Goal: Information Seeking & Learning: Learn about a topic

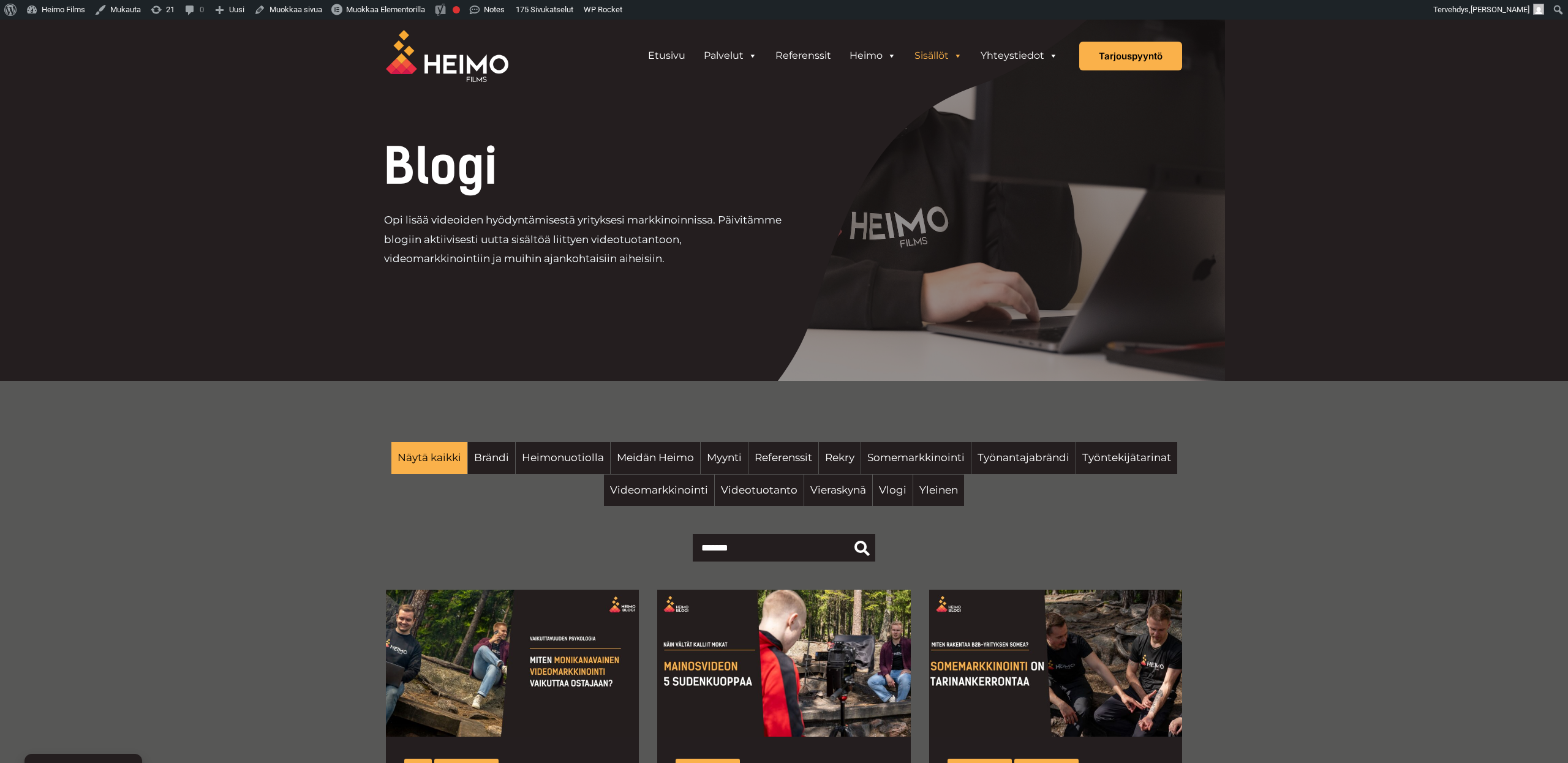
click at [882, 207] on div "Blogi Opi lisää videoiden hyödyntämisestä yrityksesi markkinoinnissa. Päivitämm…" at bounding box center [784, 230] width 833 height 178
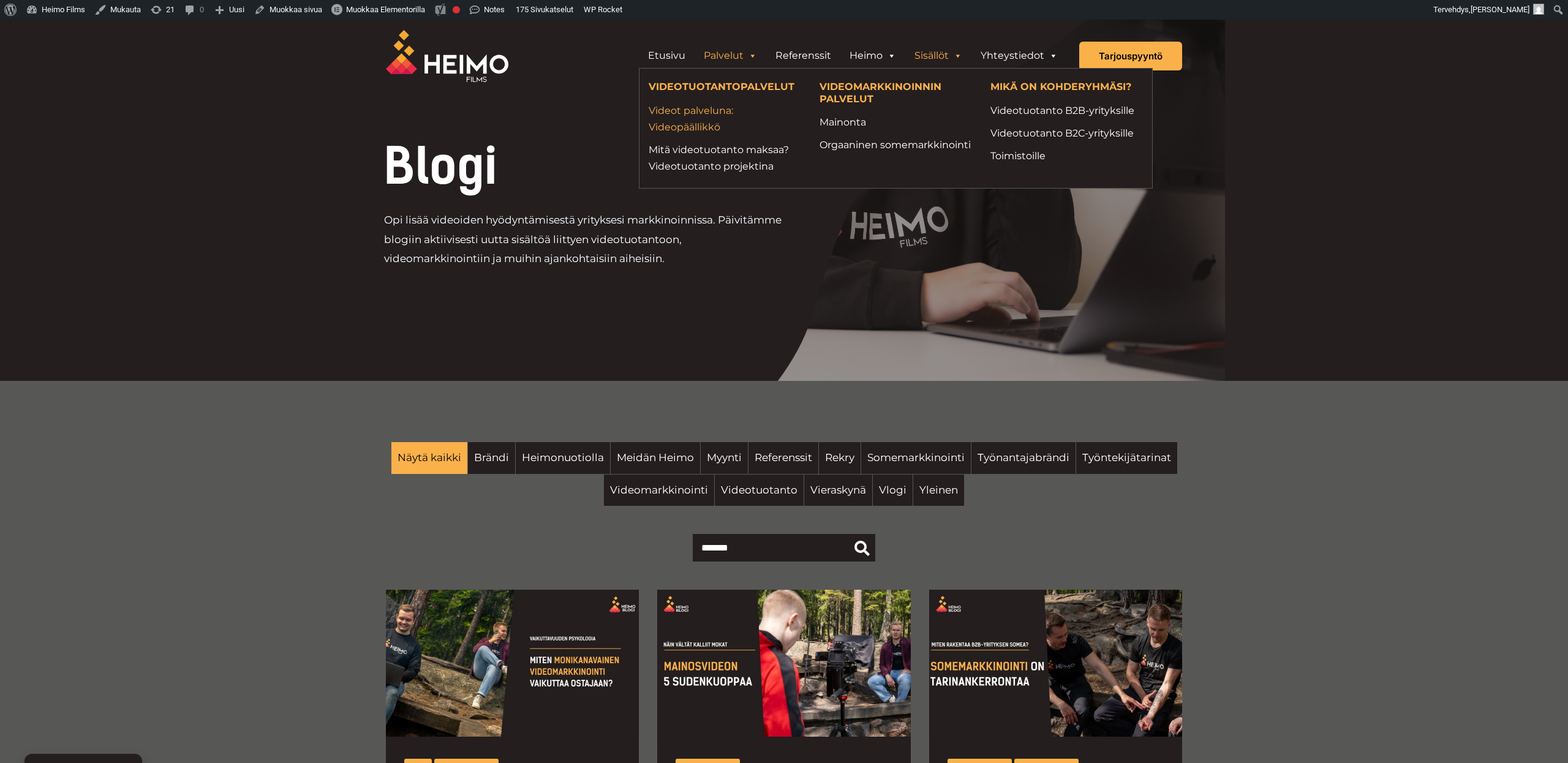
click at [706, 121] on link "Videot palveluna: Videopäällikkö" at bounding box center [724, 119] width 152 height 33
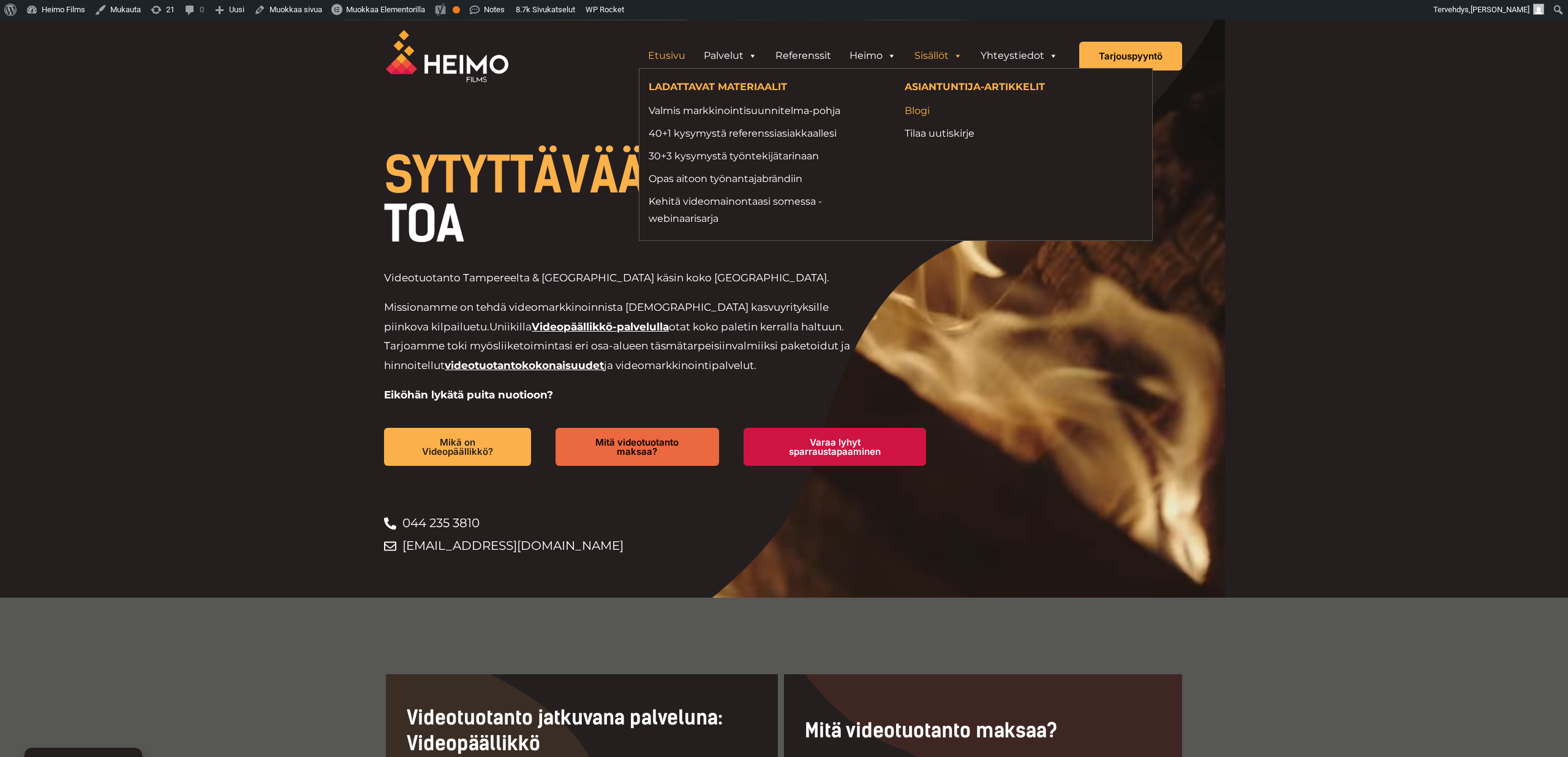
click at [924, 115] on link "Blogi" at bounding box center [1023, 111] width 237 height 17
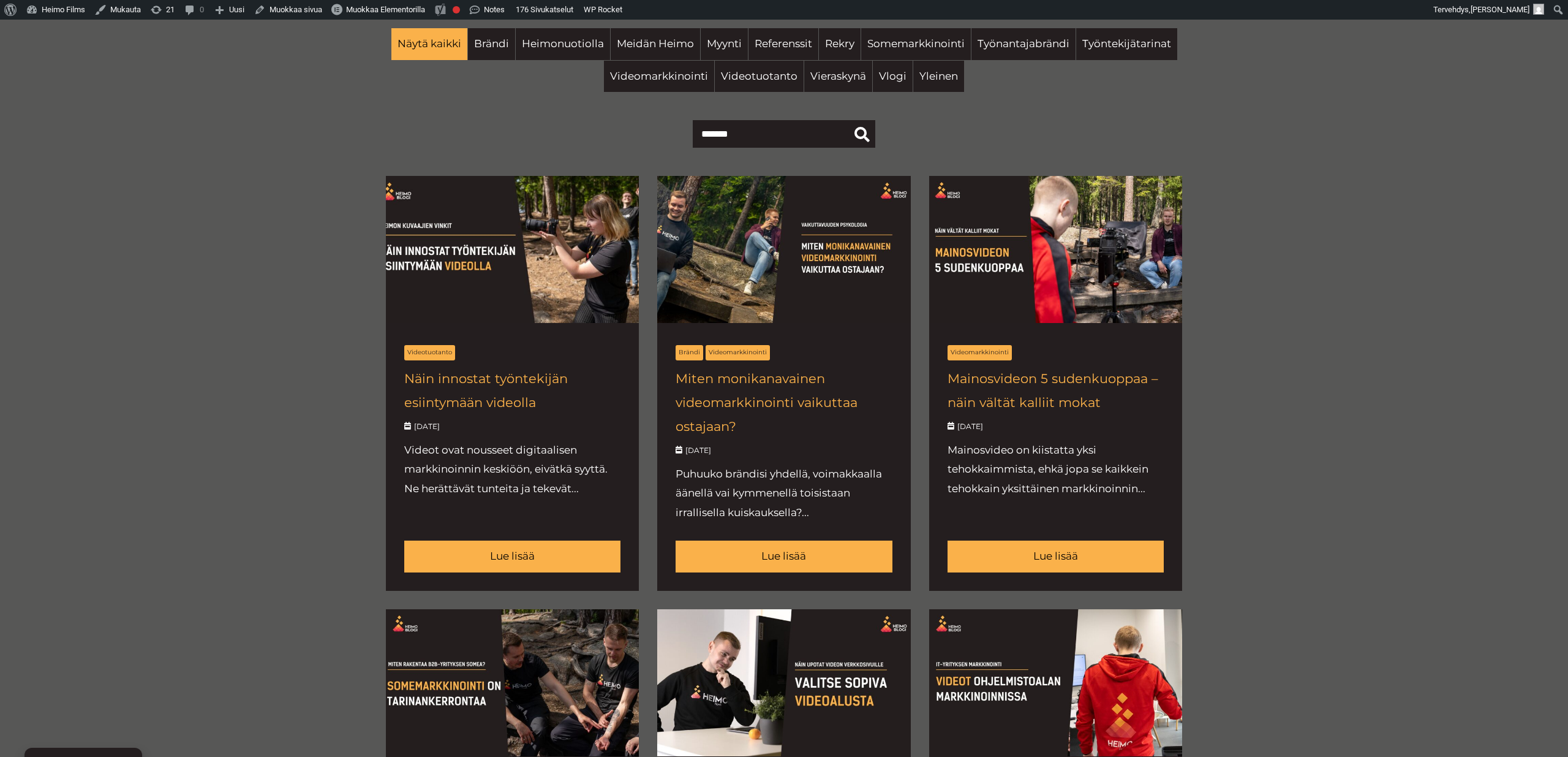
click at [491, 387] on link at bounding box center [512, 384] width 253 height 415
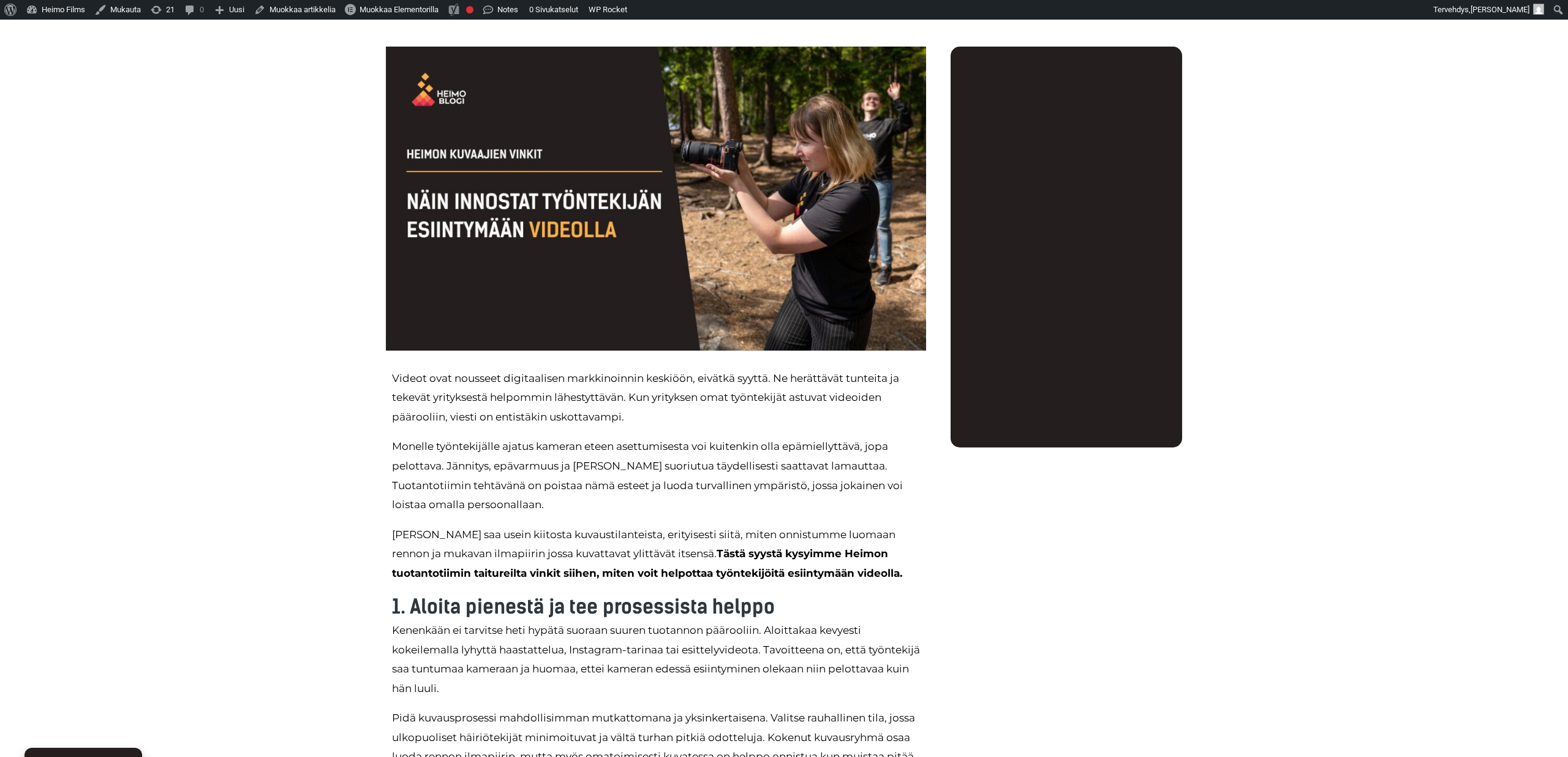
scroll to position [296, 0]
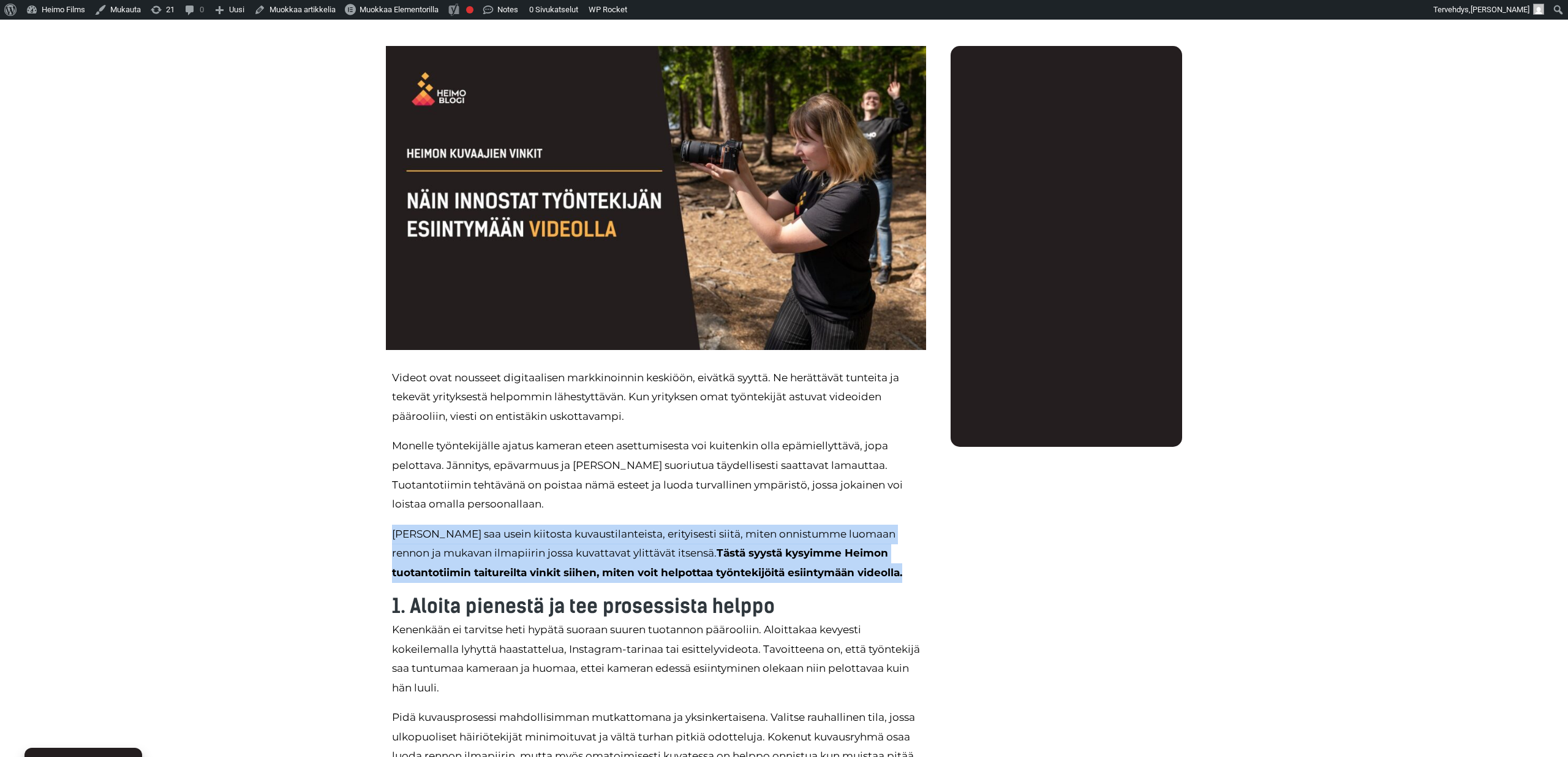
drag, startPoint x: 912, startPoint y: 572, endPoint x: 388, endPoint y: 526, distance: 526.0
click at [388, 526] on div "Videot ovat nousseet digitaalisen markkinoinnin keskiöön, eivätkä syyttä. Ne he…" at bounding box center [656, 582] width 540 height 440
copy span "Heimo saa usein kiitosta kuvaustilanteista, erityisesti siitä, miten onnistumme…"
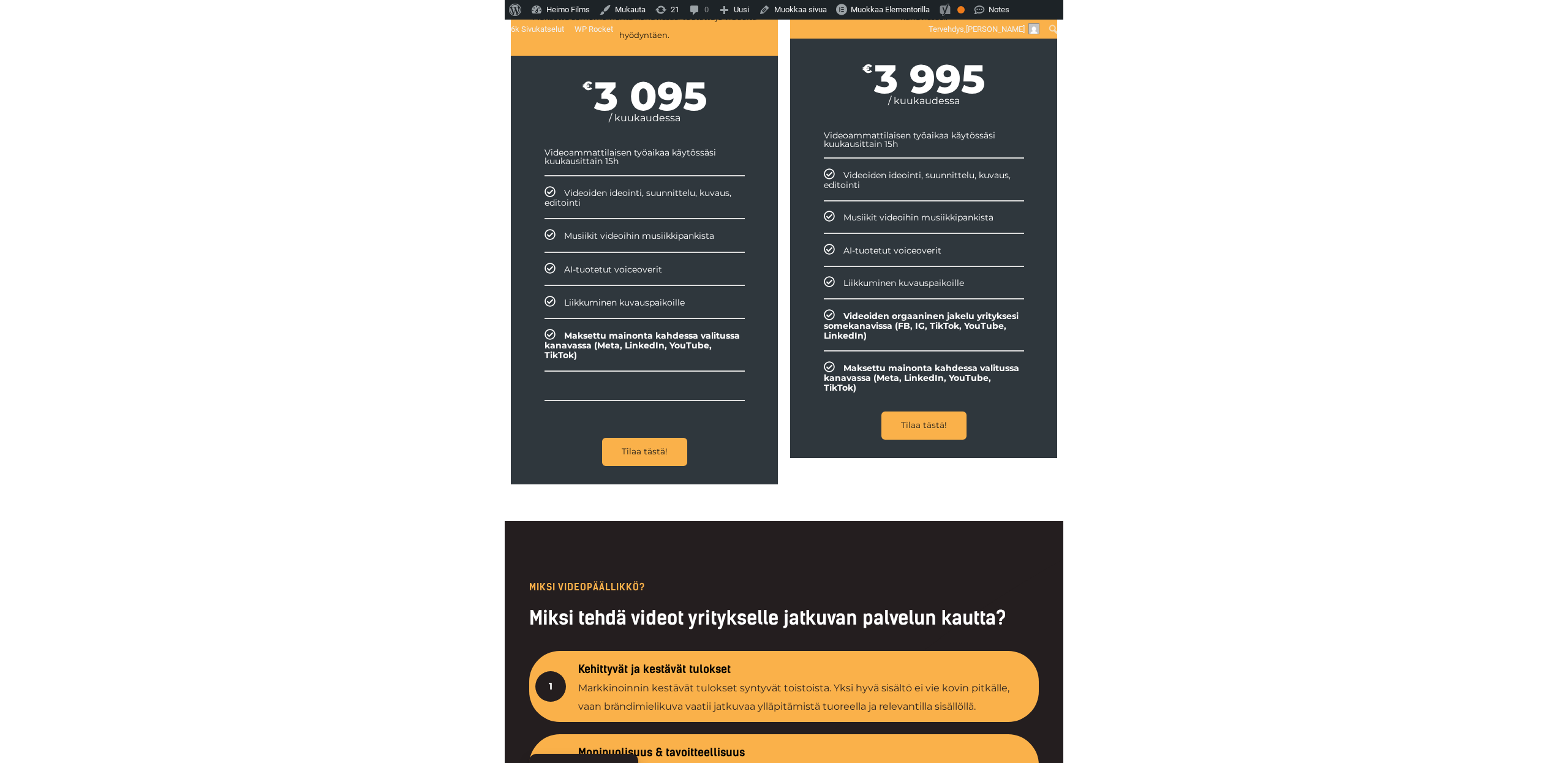
scroll to position [1974, 0]
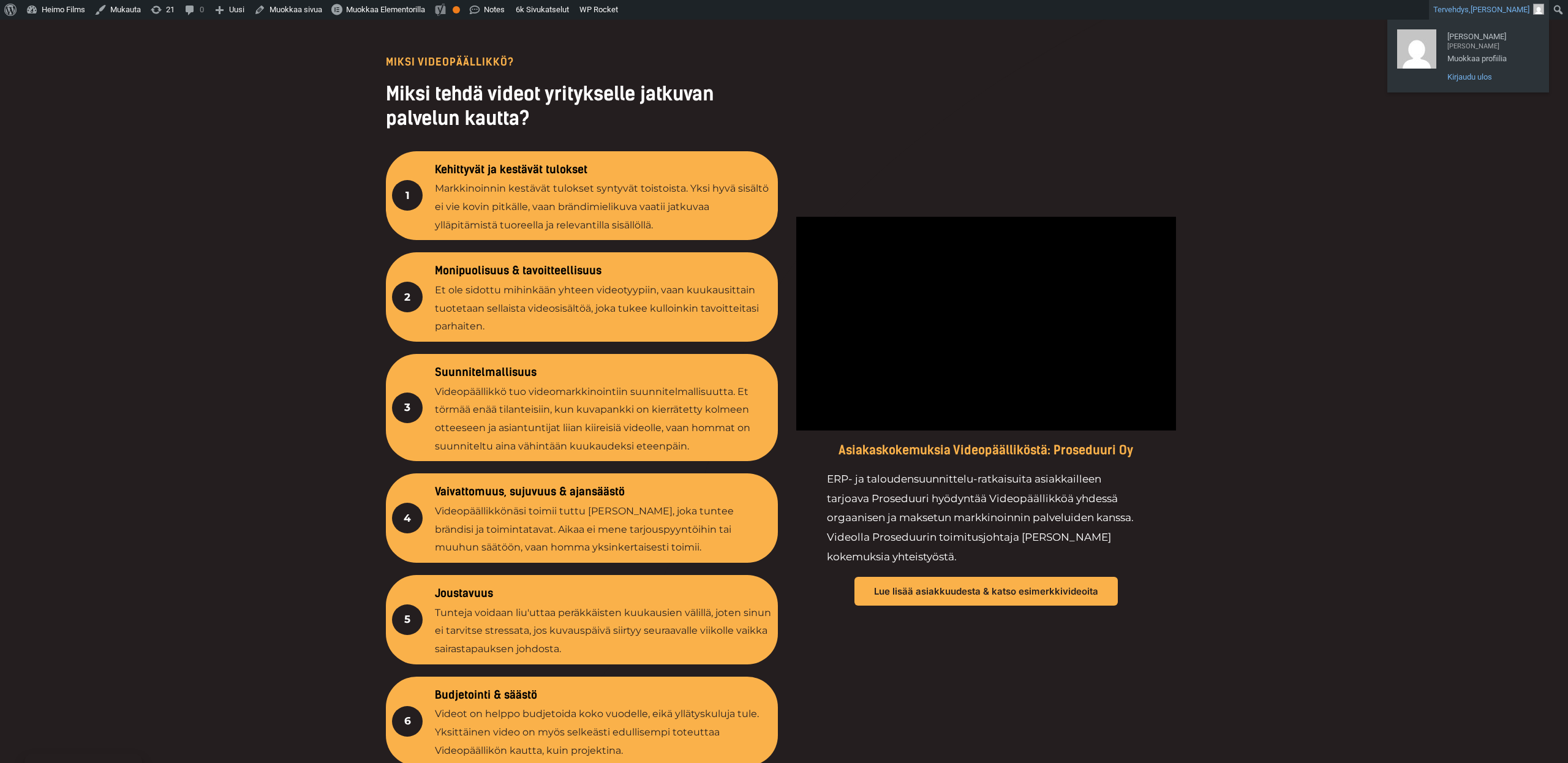
click at [1476, 73] on link "Kirjaudu ulos" at bounding box center [1489, 77] width 98 height 16
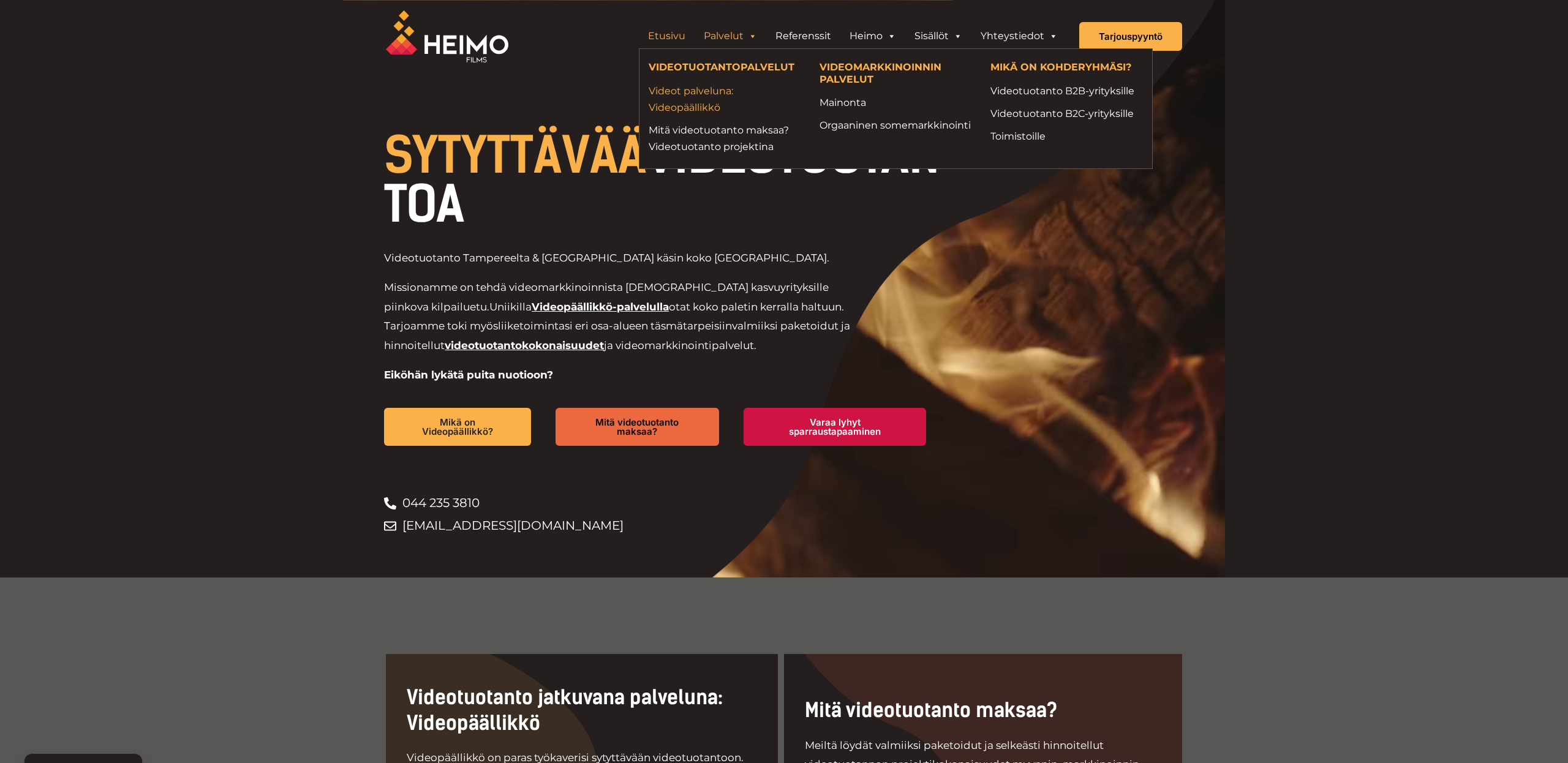
click at [704, 113] on link "Videot palveluna: Videopäällikkö" at bounding box center [724, 100] width 152 height 33
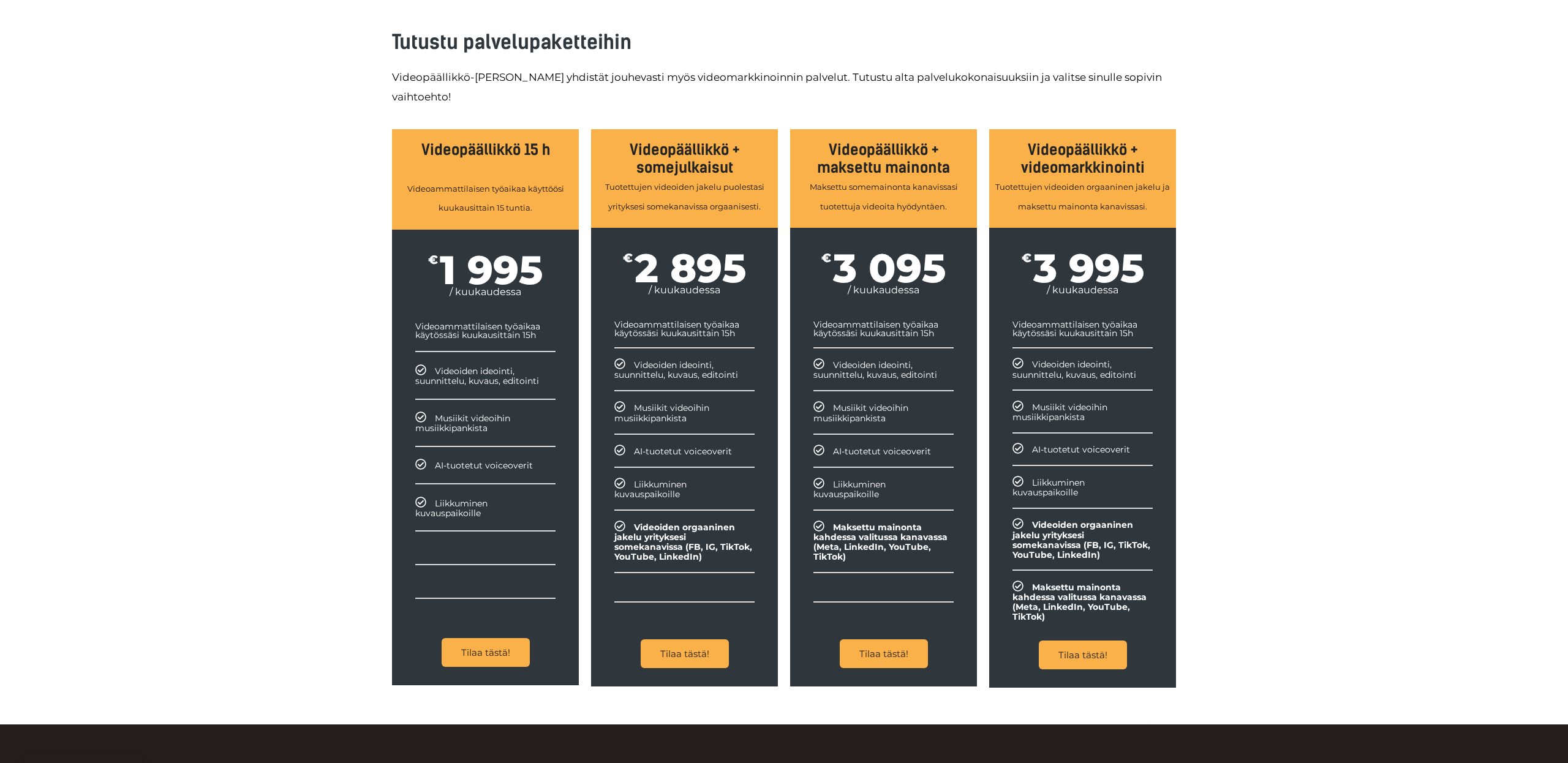
scroll to position [1176, 0]
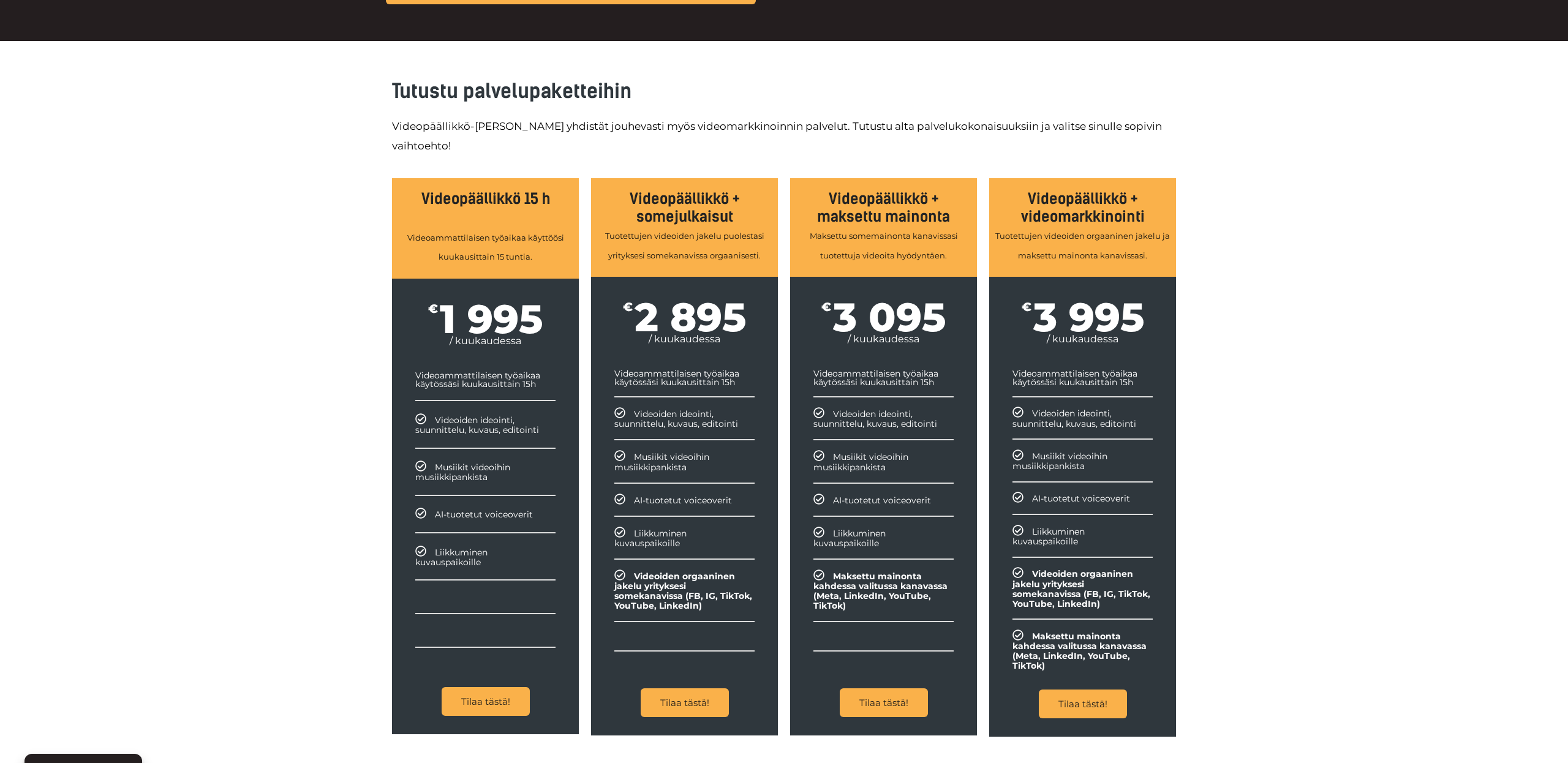
click at [254, 534] on div "Tutustu palvelupaketteihin Videopäällikkö-palveluun yhdistät jouhevasti myös vi…" at bounding box center [784, 407] width 1568 height 732
click at [1448, 222] on div "Tutustu palvelupaketteihin Videopäällikkö-palveluun yhdistät jouhevasti myös vi…" at bounding box center [784, 407] width 1568 height 732
